Goal: Task Accomplishment & Management: Complete application form

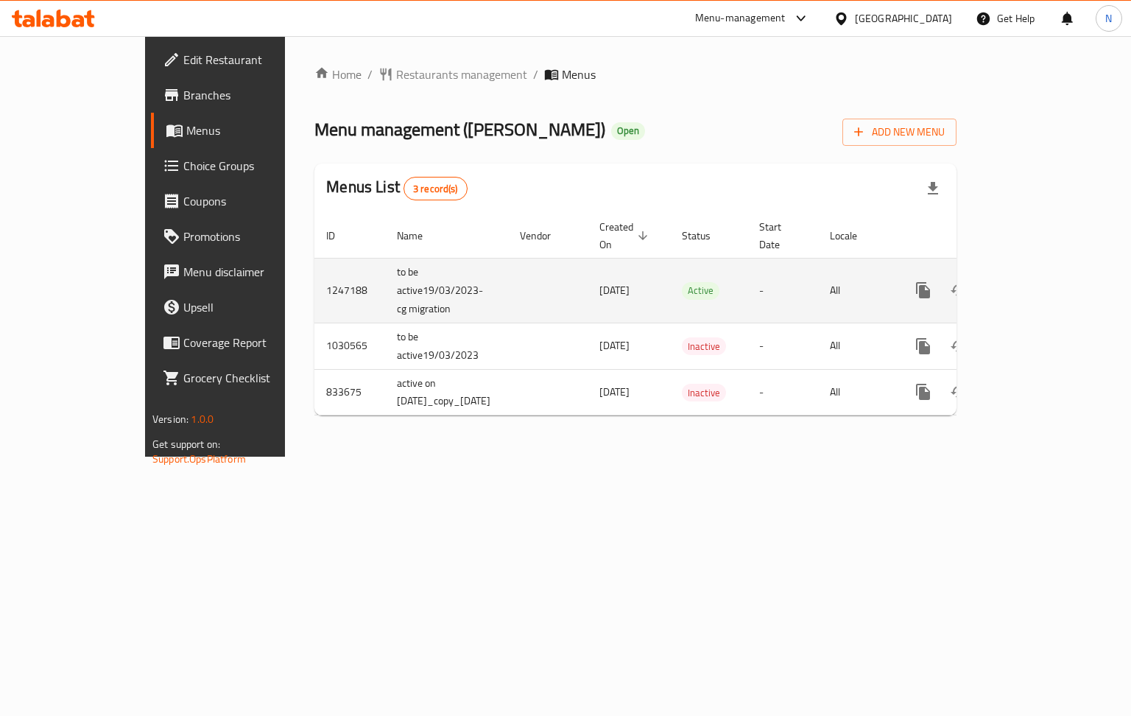
click at [1038, 281] on icon "enhanced table" at bounding box center [1030, 290] width 18 height 18
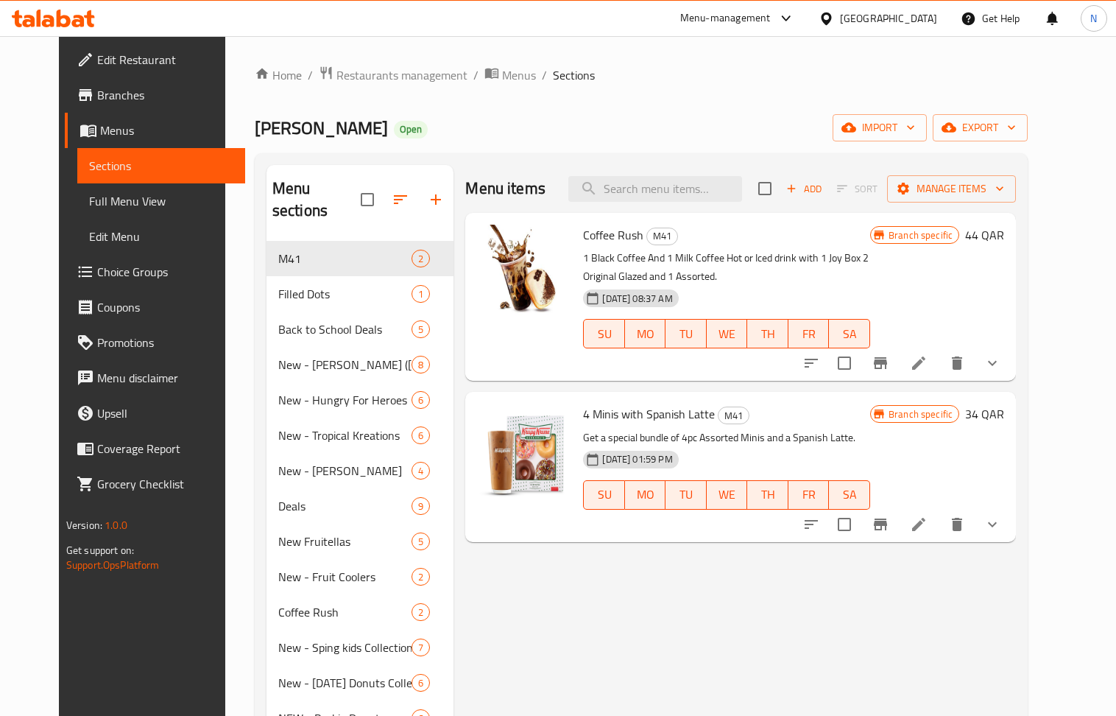
click at [427, 196] on icon "button" at bounding box center [436, 200] width 18 height 18
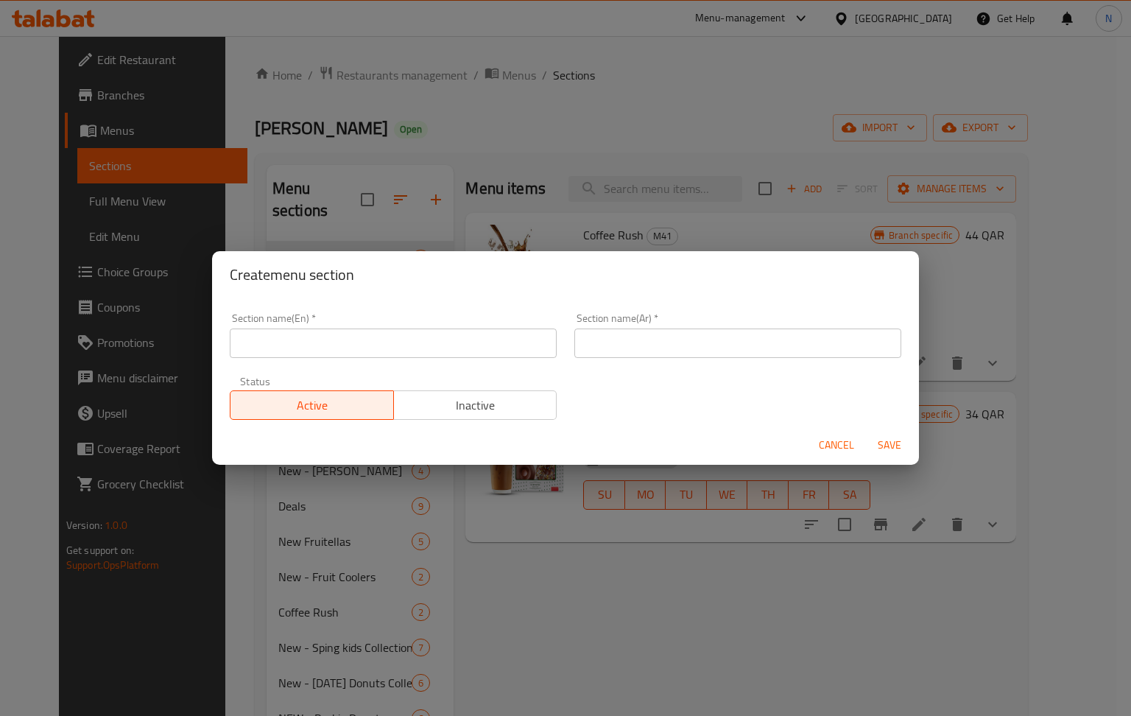
drag, startPoint x: 302, startPoint y: 339, endPoint x: 222, endPoint y: 249, distance: 120.5
click at [302, 339] on input "text" at bounding box center [393, 342] width 327 height 29
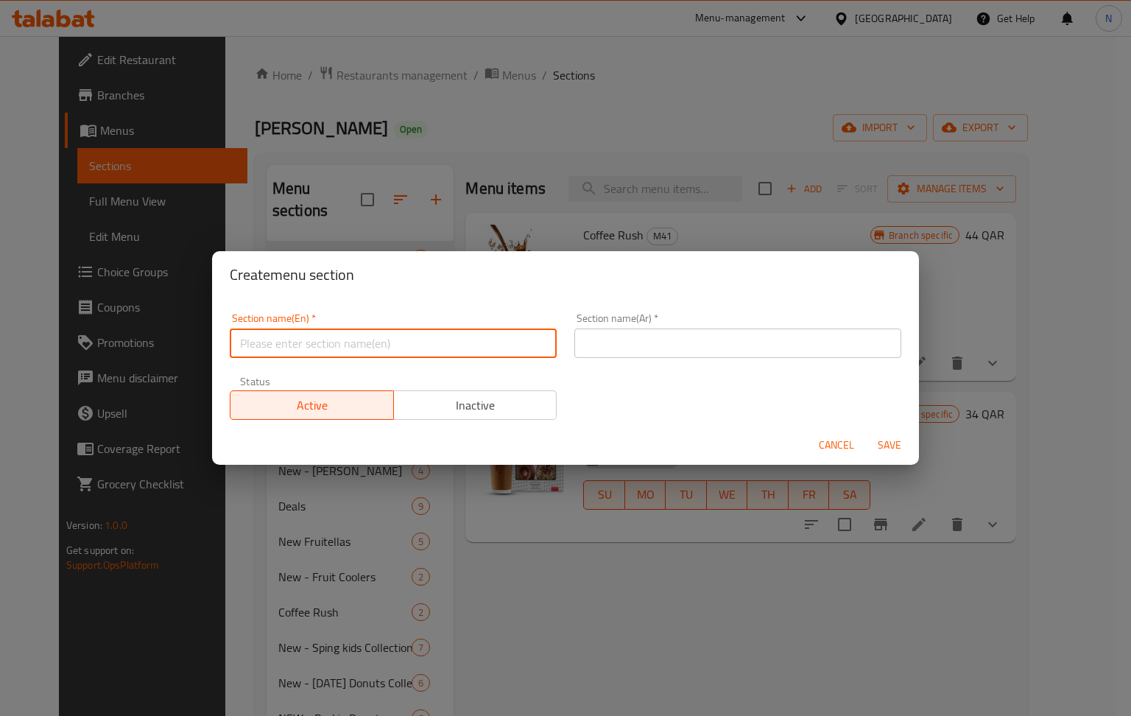
paste input "NEW - [DATE] - Trick or Treat!"
type input "NEW - [DATE] - Trick or Treat!"
click at [473, 342] on input "NEW - [DATE] - Trick or Treat!" at bounding box center [393, 342] width 327 height 29
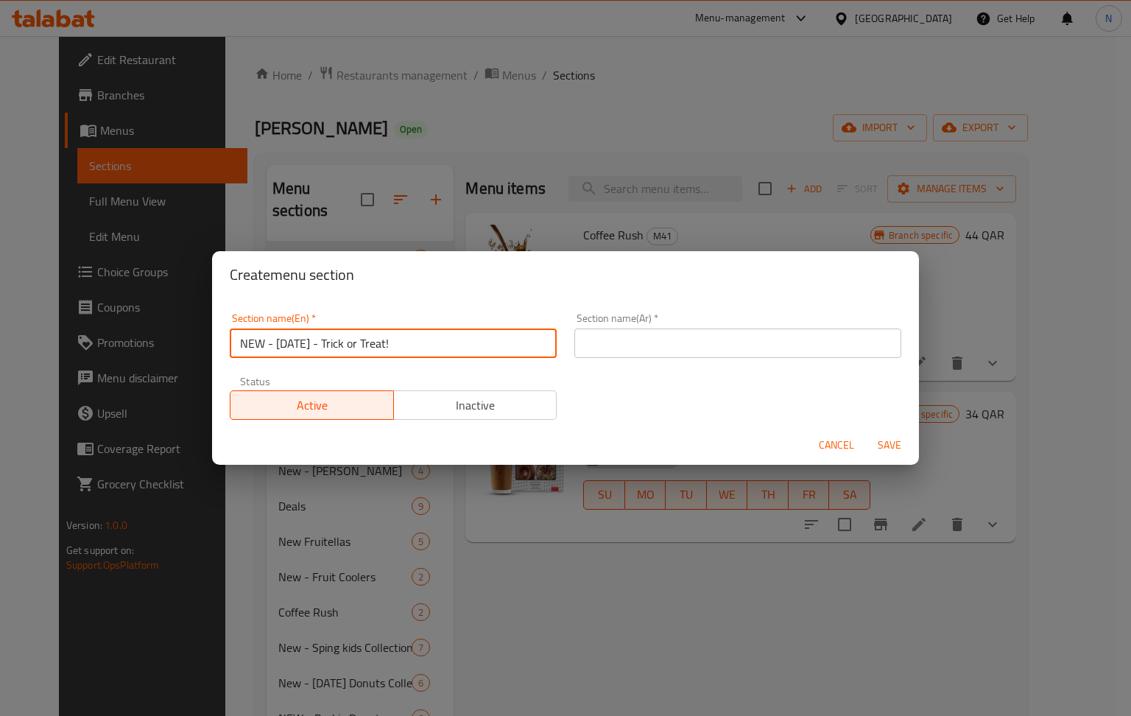
click at [742, 334] on input "text" at bounding box center [737, 342] width 327 height 29
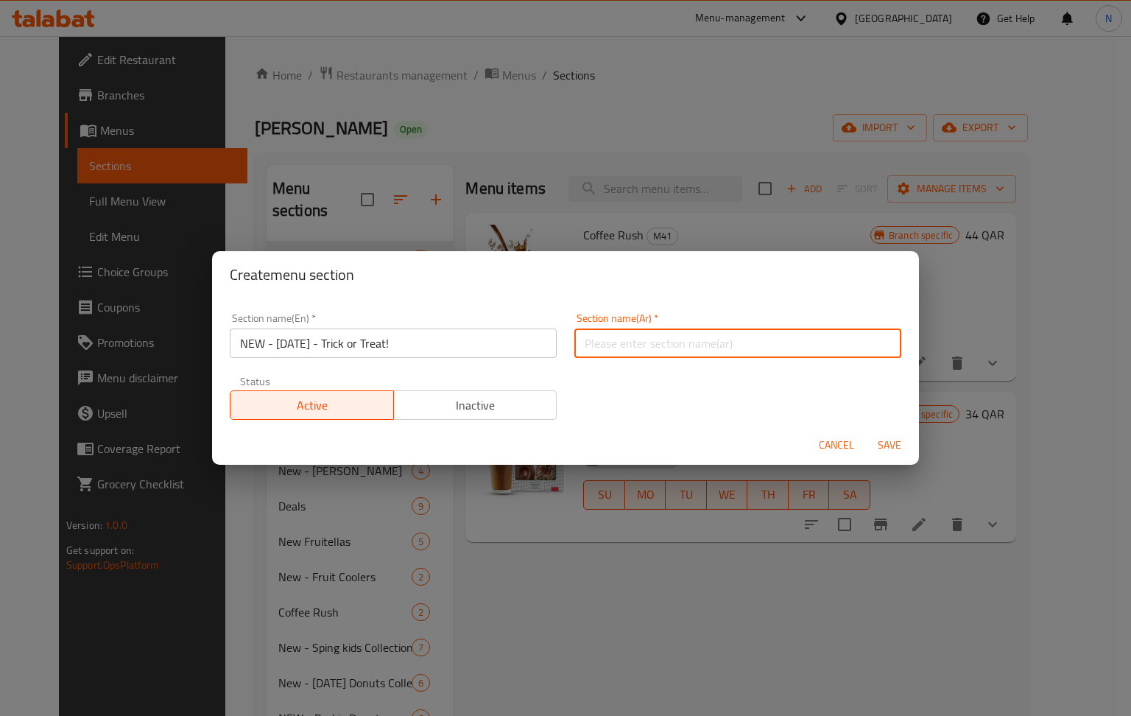
paste input "جديد - الهالوين - خدعة أم حلوى!"
type input "جديد - الهالوين - خدعة أم حلوى!"
click at [892, 446] on span "Save" at bounding box center [889, 445] width 35 height 18
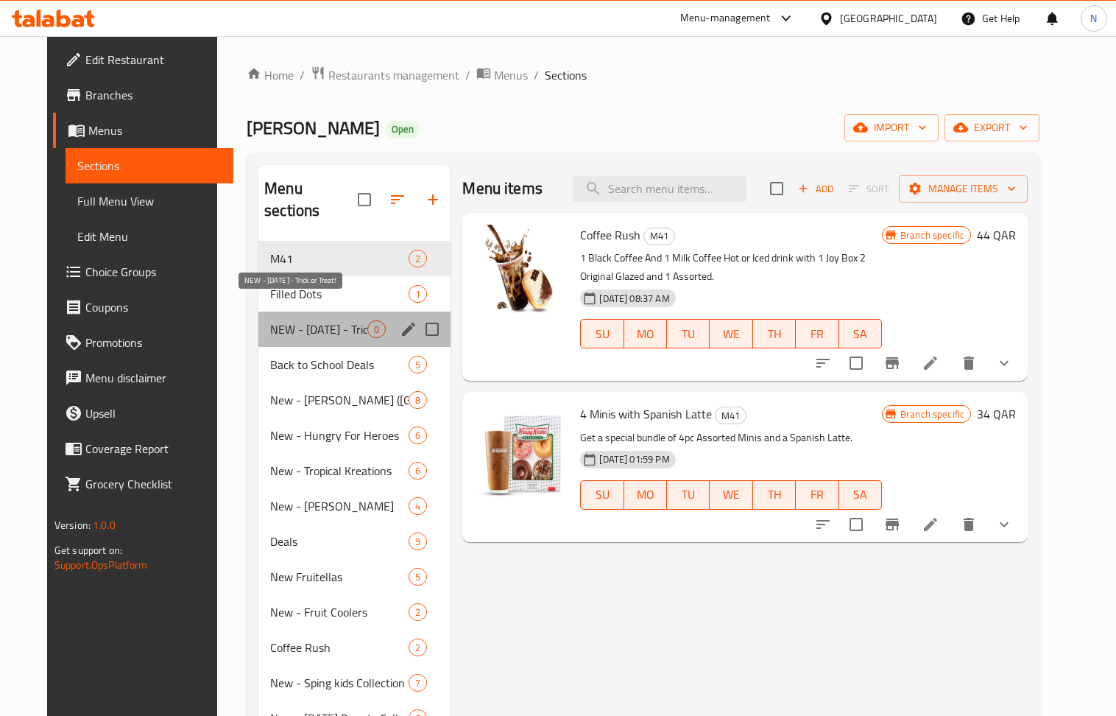
click at [313, 320] on span "NEW - [DATE] - Trick or Treat!" at bounding box center [318, 329] width 97 height 18
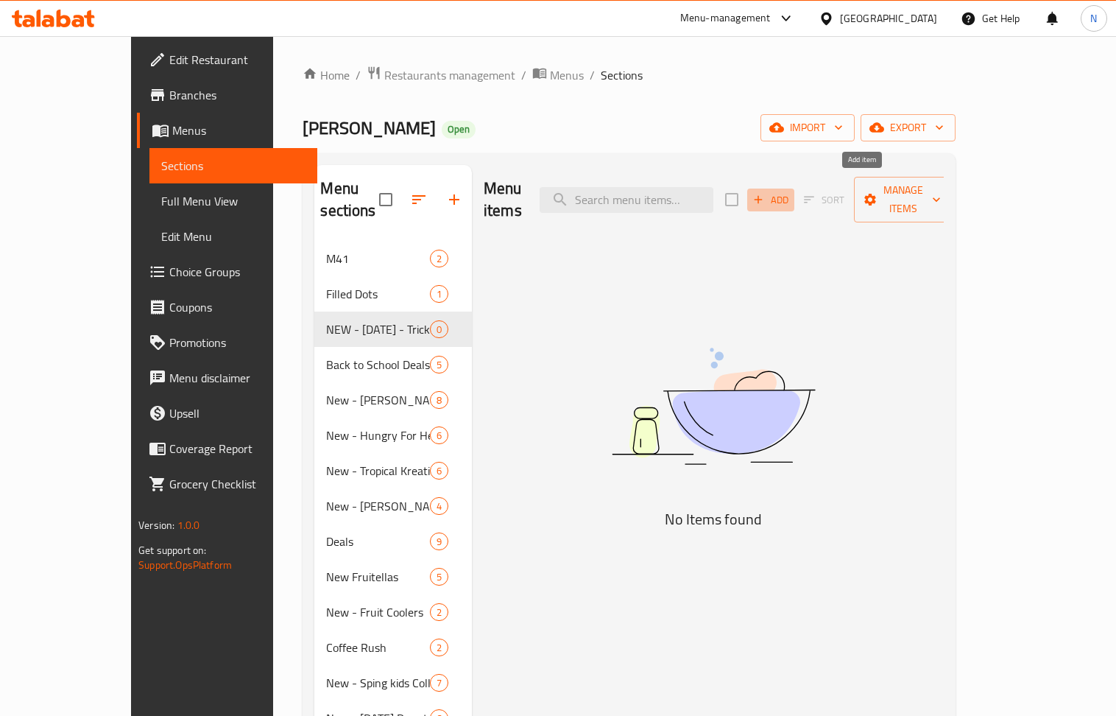
click at [791, 191] on span "Add" at bounding box center [771, 199] width 40 height 17
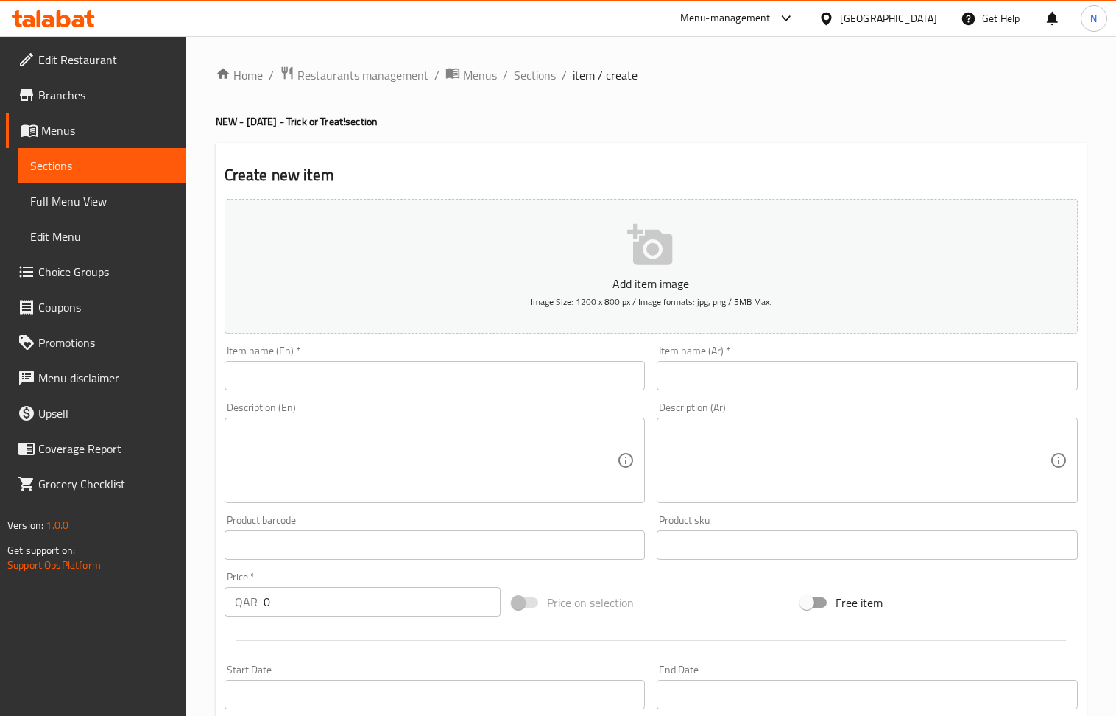
drag, startPoint x: 331, startPoint y: 362, endPoint x: 230, endPoint y: 252, distance: 149.1
click at [331, 362] on input "text" at bounding box center [435, 375] width 421 height 29
paste input "Candy Bag"
type input "Candy Bag"
drag, startPoint x: 751, startPoint y: 370, endPoint x: 608, endPoint y: 305, distance: 157.5
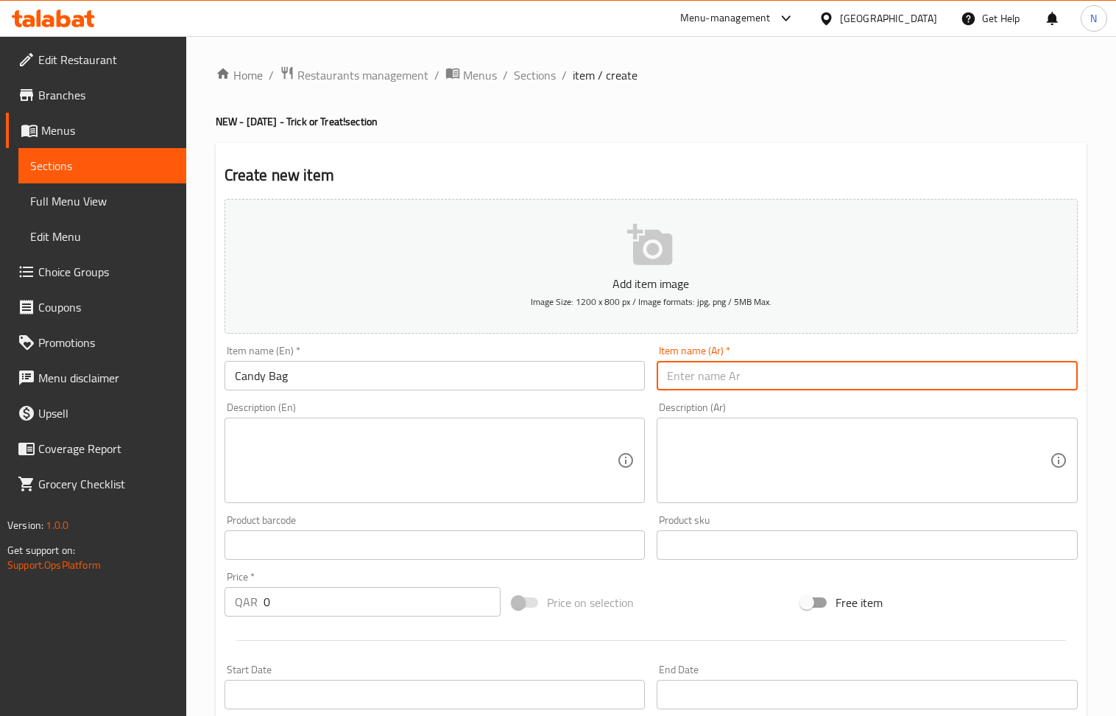
click at [751, 370] on input "text" at bounding box center [867, 375] width 421 height 29
paste input "[PERSON_NAME]"
type input "[PERSON_NAME]"
click at [380, 443] on textarea at bounding box center [426, 461] width 383 height 70
paste textarea ""Original Glazed doughnut piped with chocolate buttercream, sprinkled with tric…"
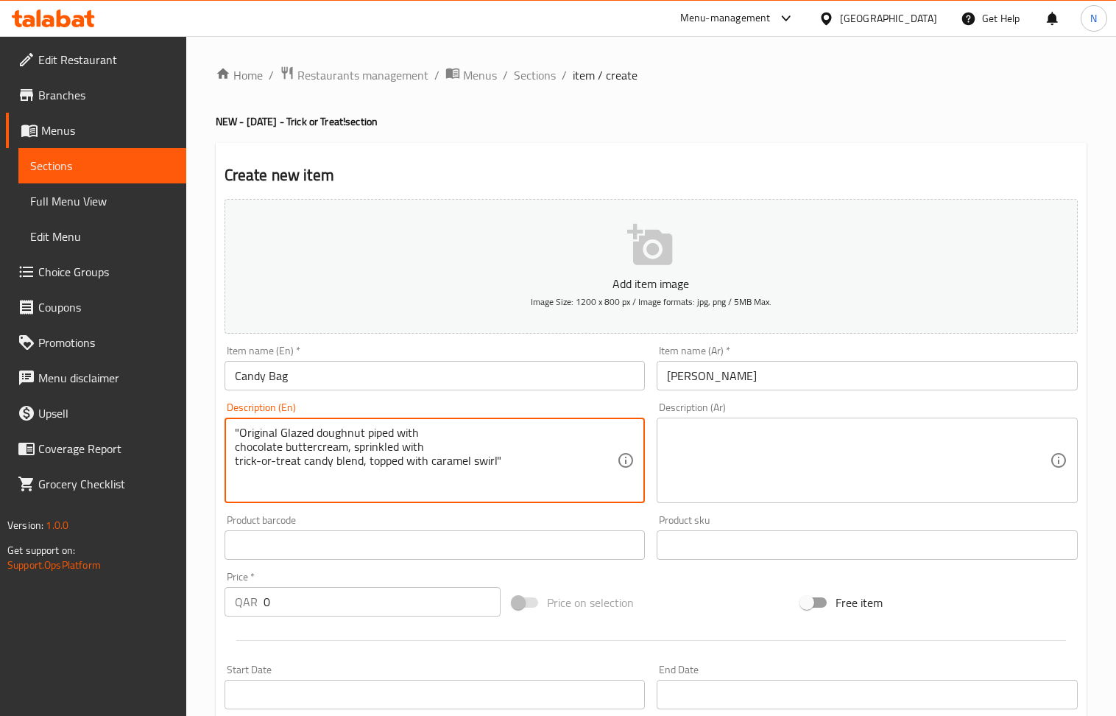
type textarea ""Original Glazed doughnut piped with chocolate buttercream, sprinkled with tric…"
click at [802, 443] on textarea at bounding box center [858, 461] width 383 height 70
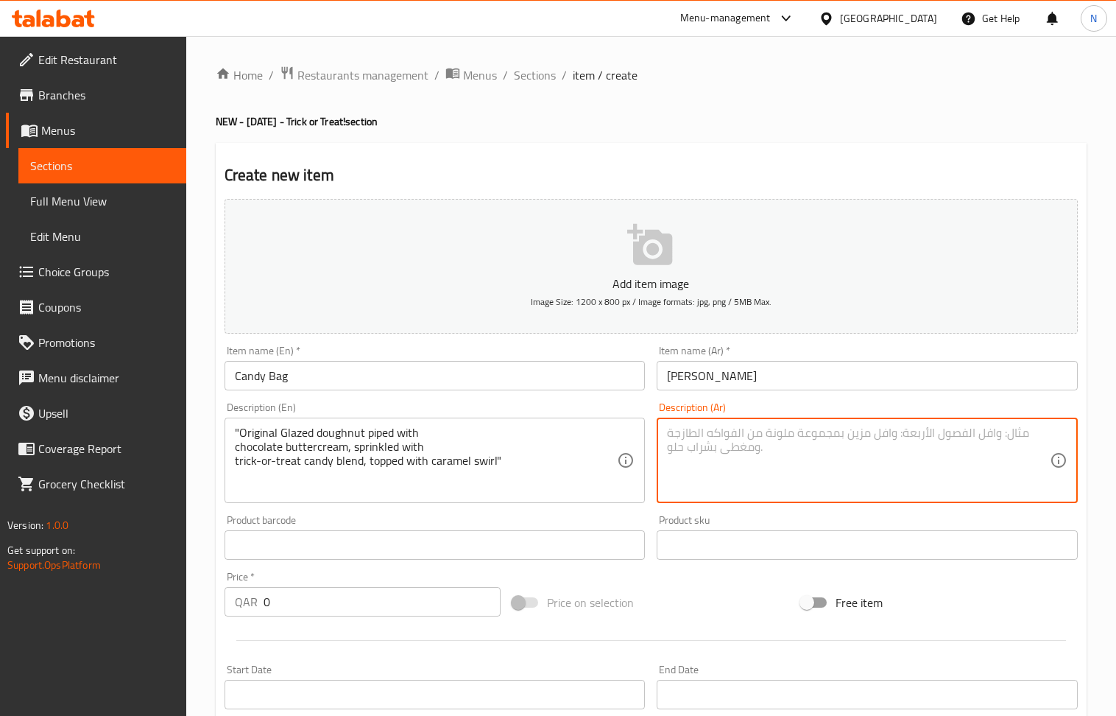
paste textarea "دونات اوريجنال جليزد مغطاة بالشوكولاتة وقطع الشوكولاتة ويعلوها تشكيلة من حلويات…"
type textarea "دونات اوريجنال جليزد مغطاة بالشوكولاتة وقطع الشوكولاتة ويعلوها تشكيلة من حلويات…"
click at [334, 596] on input "0" at bounding box center [383, 601] width 238 height 29
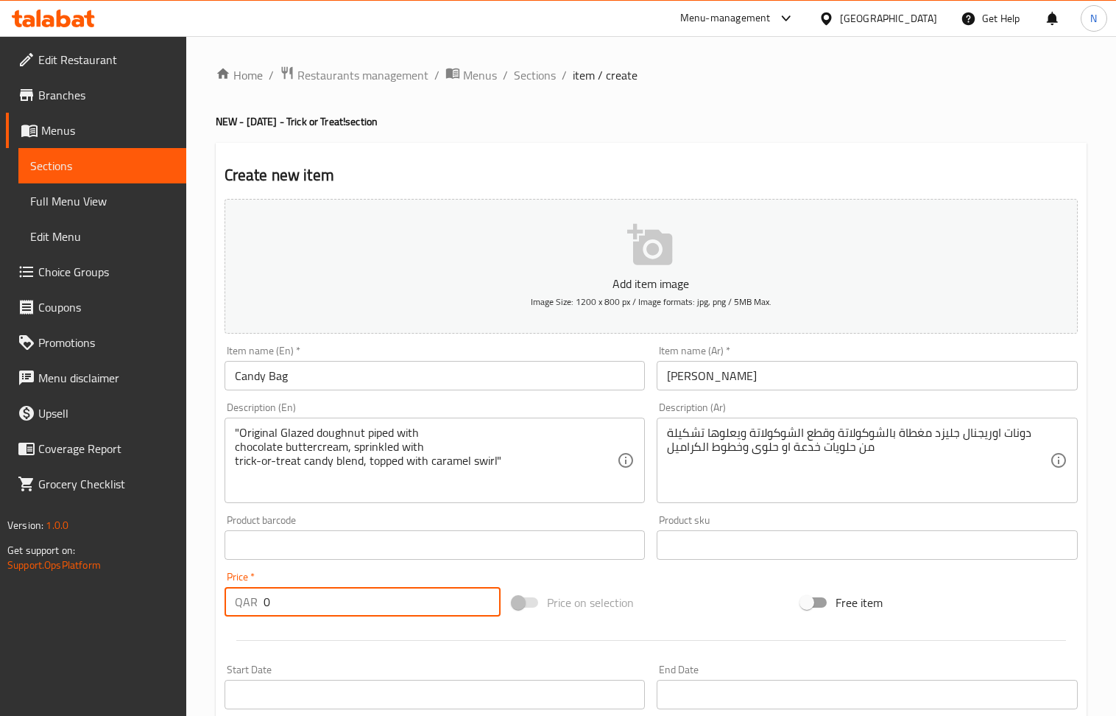
click at [334, 596] on input "0" at bounding box center [383, 601] width 238 height 29
paste input "8."
type input "8.0"
click at [233, 445] on div ""Original Glazed doughnut piped with chocolate buttercream, sprinkled with tric…" at bounding box center [435, 460] width 421 height 85
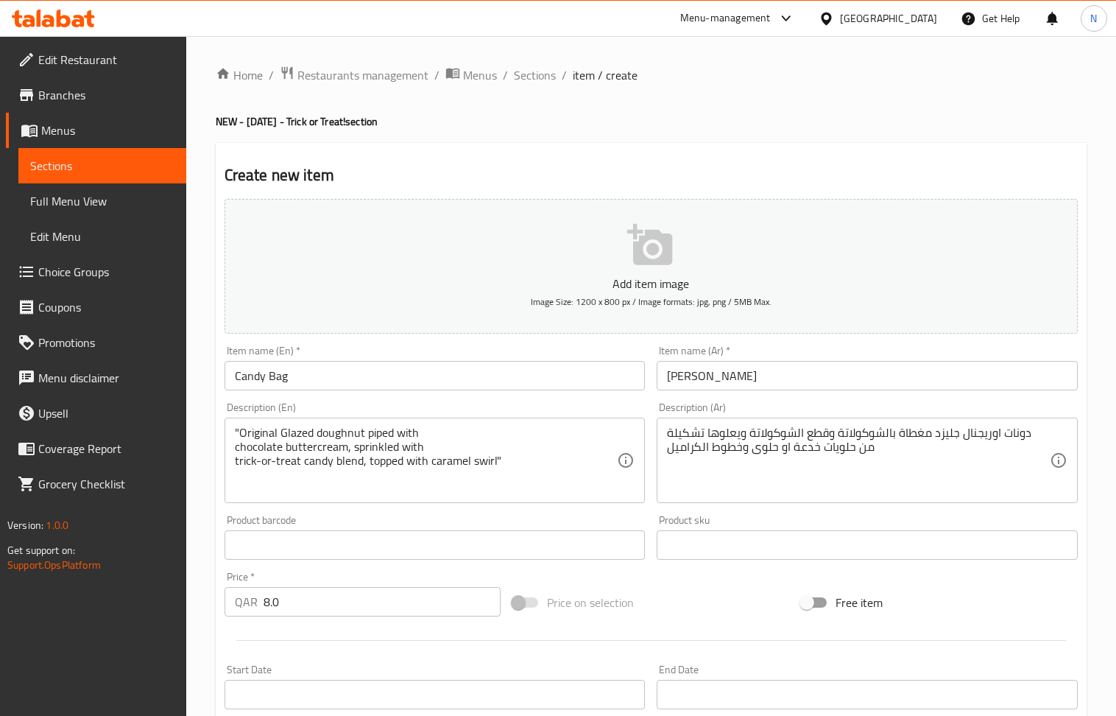
click at [233, 451] on div ""Original Glazed doughnut piped with chocolate buttercream, sprinkled with tric…" at bounding box center [435, 460] width 421 height 85
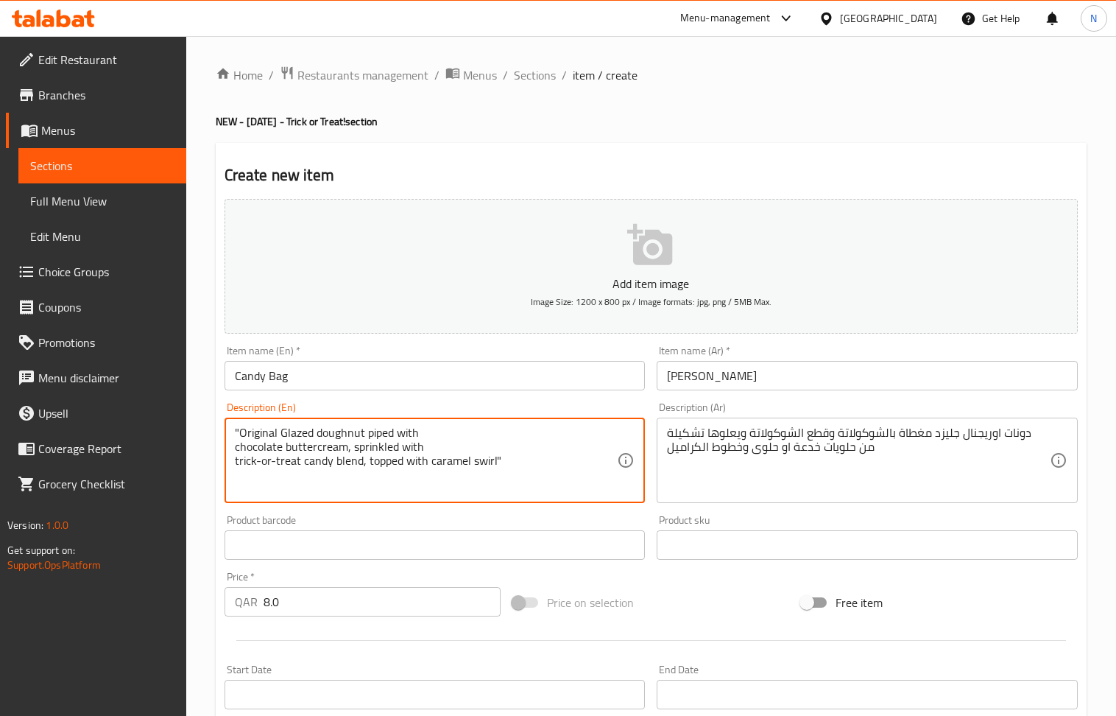
click at [236, 451] on textarea ""Original Glazed doughnut piped with chocolate buttercream, sprinkled with tric…" at bounding box center [426, 461] width 383 height 70
click at [236, 445] on textarea ""Original Glazed doughnut piped with chocolate buttercream, sprinkled with tric…" at bounding box center [426, 461] width 383 height 70
click at [539, 448] on textarea ""Original Glazed doughnut piped with chocolate buttercream, sprinkled with tric…" at bounding box center [426, 461] width 383 height 70
click at [240, 434] on textarea ""Original Glazed doughnut piped with chocolate buttercream, sprinkled with tric…" at bounding box center [426, 461] width 383 height 70
type textarea "Original Glazed doughnut piped with chocolate buttercream, sprinkled with trick…"
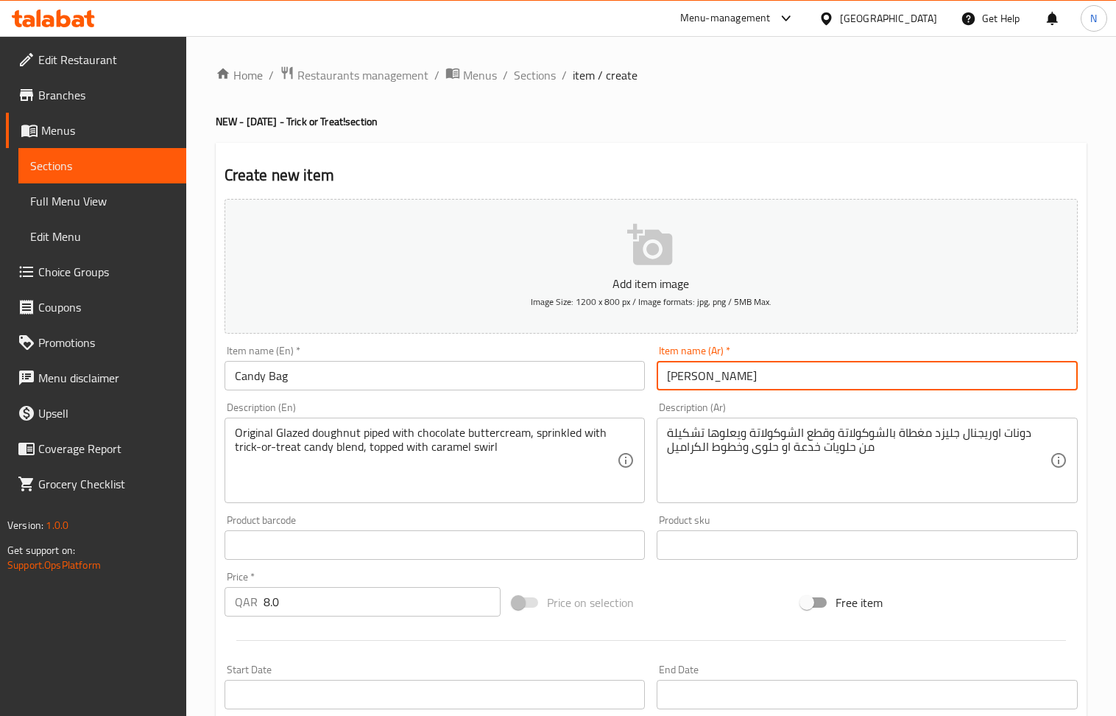
click at [685, 378] on input "[PERSON_NAME]" at bounding box center [867, 375] width 421 height 29
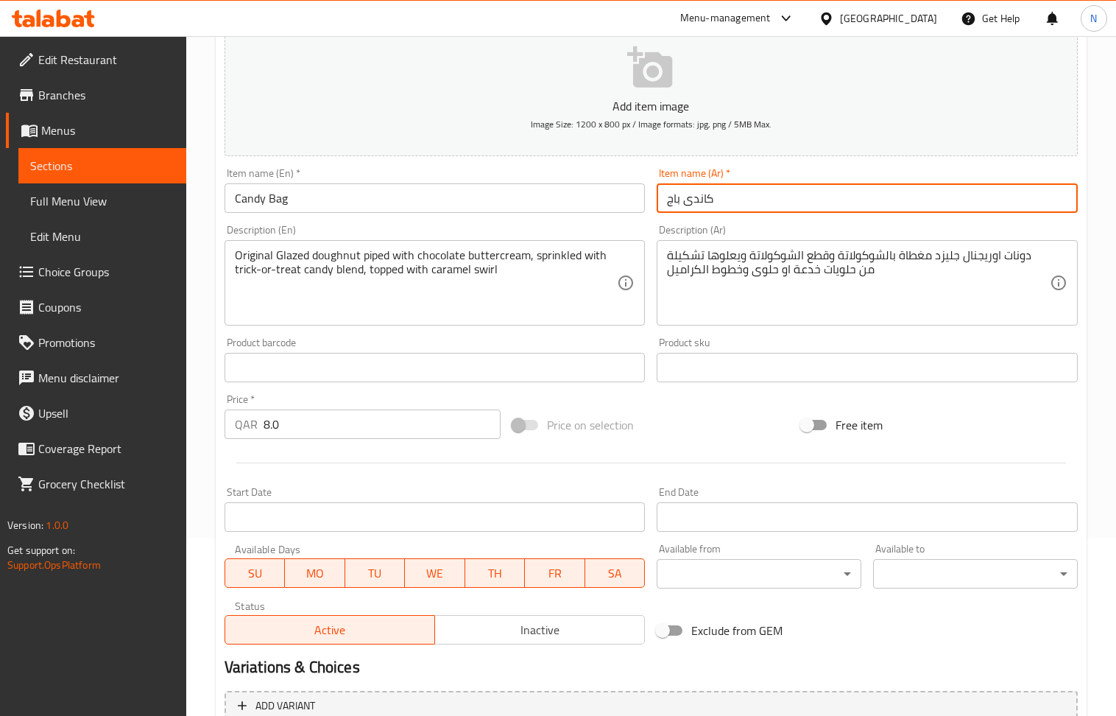
scroll to position [324, 0]
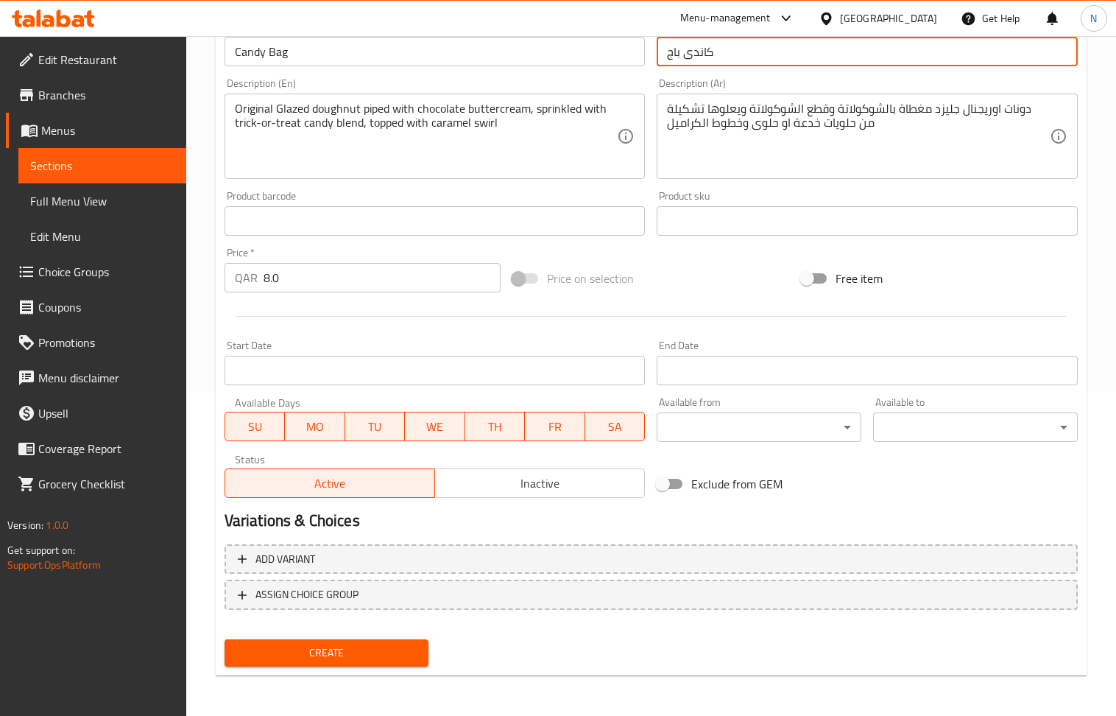
type input "كاندى باج"
click at [380, 648] on span "Create" at bounding box center [326, 653] width 181 height 18
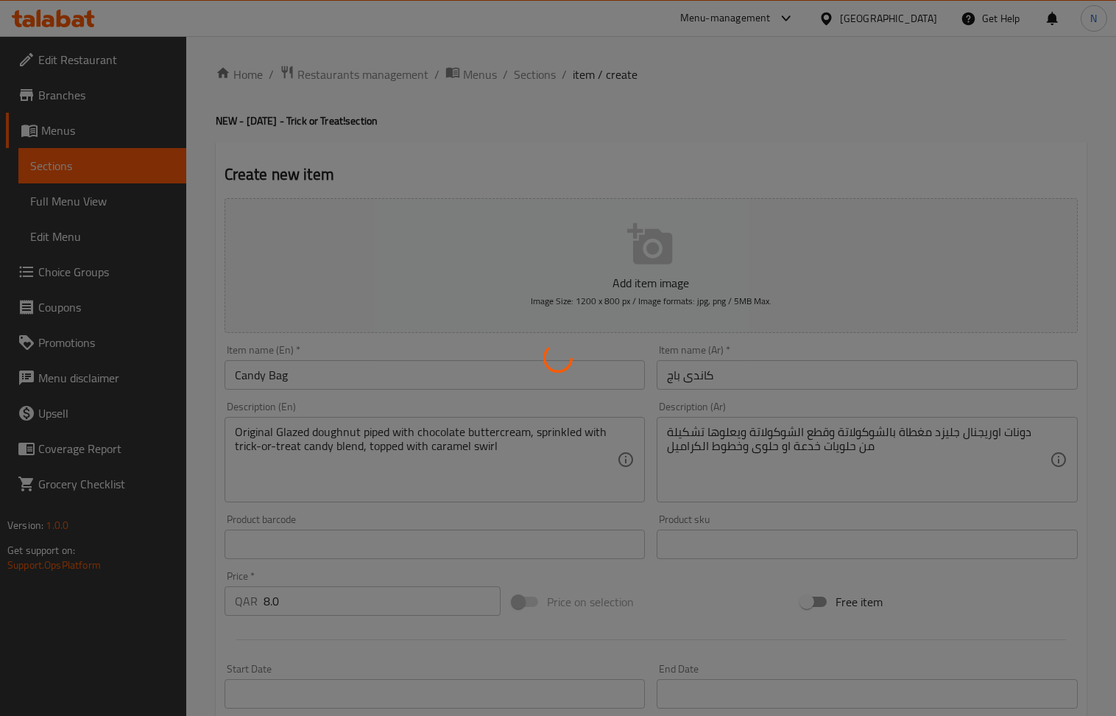
scroll to position [0, 0]
type input "0"
